Goal: Task Accomplishment & Management: Use online tool/utility

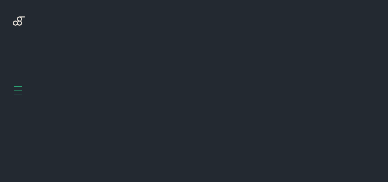
scroll to position [205, 0]
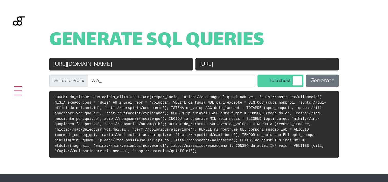
click at [136, 66] on input "[URL][DOMAIN_NAME]" at bounding box center [121, 64] width 144 height 12
paste input "[DOMAIN_NAME]"
type input "[URL][DOMAIN_NAME]"
click at [255, 66] on input "[URL]" at bounding box center [268, 64] width 144 height 12
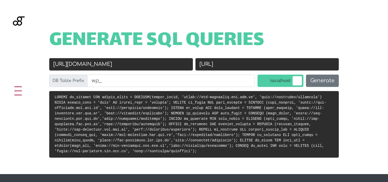
click at [255, 66] on input "[URL]" at bounding box center [268, 64] width 144 height 12
type input "[URL]"
click at [349, 75] on div "Old URL [URL][DOMAIN_NAME] New URL [URL] DB Table Prefix wp_ localhost Generate" at bounding box center [194, 74] width 310 height 33
click at [313, 81] on button "Generate" at bounding box center [322, 80] width 33 height 12
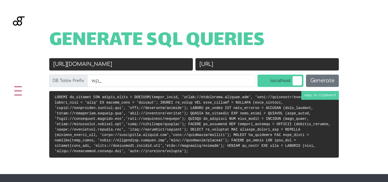
scroll to position [205, 0]
click at [185, 114] on code at bounding box center [193, 124] width 276 height 58
click at [233, 67] on input "[URL]" at bounding box center [268, 64] width 144 height 12
